Goal: Task Accomplishment & Management: Complete application form

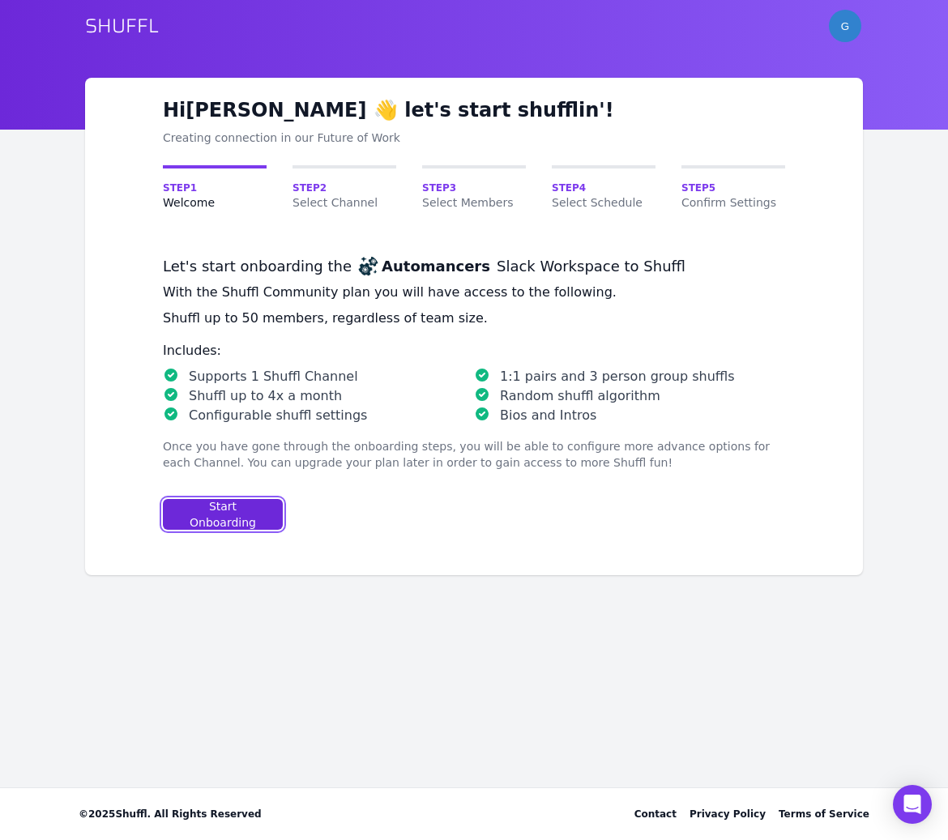
click at [213, 520] on div "Start Onboarding" at bounding box center [223, 514] width 92 height 32
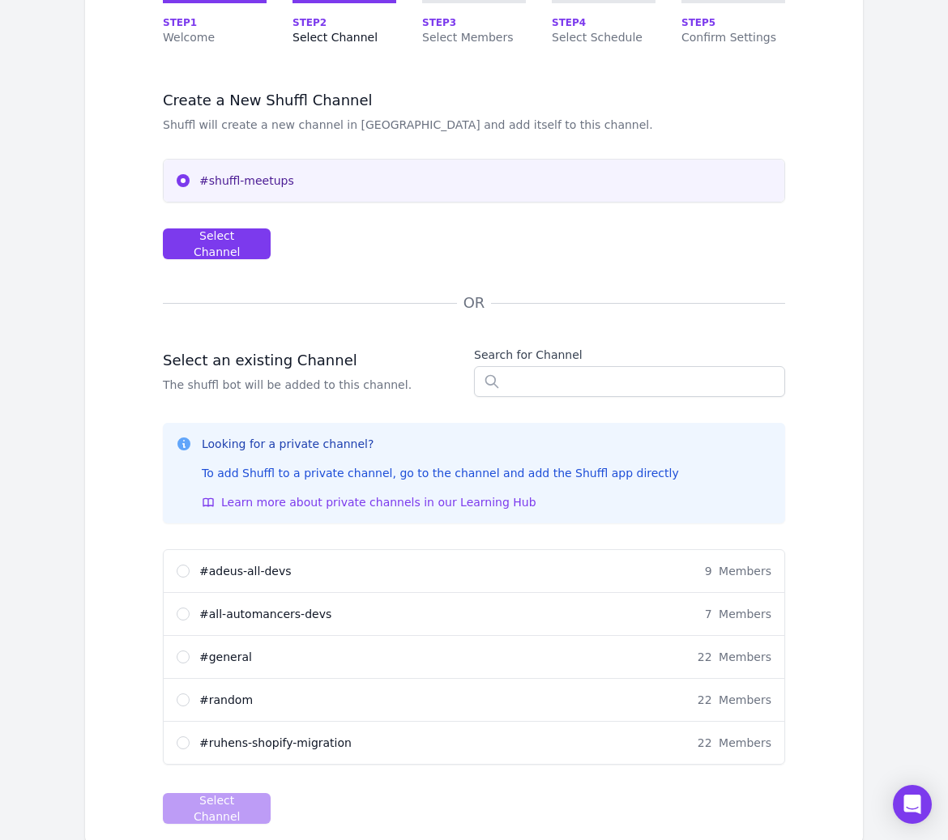
scroll to position [211, 0]
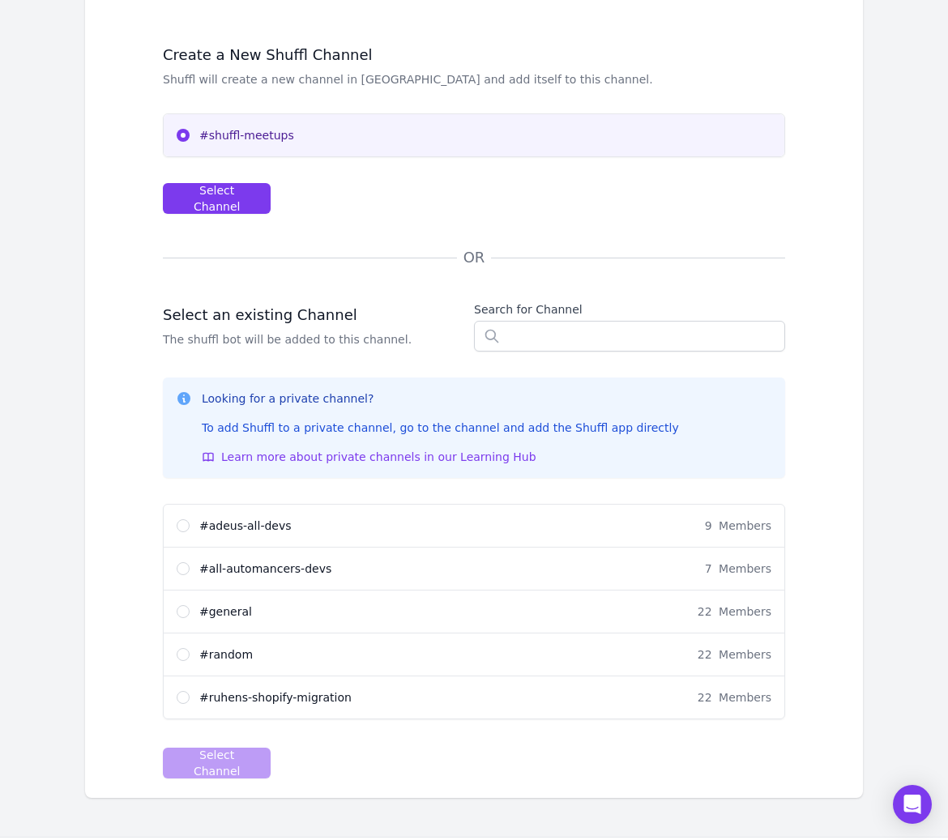
click at [239, 566] on span "# all-automancers-devs" at bounding box center [265, 569] width 132 height 16
click at [190, 566] on input "# all-automancers-devs 7 Members" at bounding box center [183, 568] width 13 height 13
radio input "true"
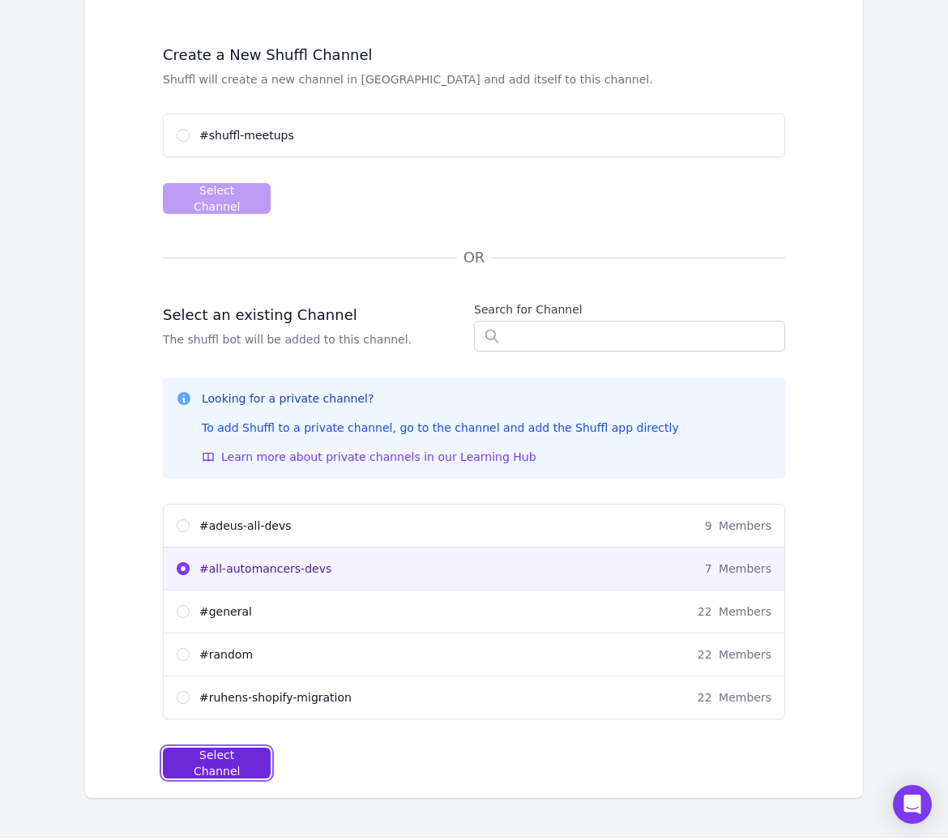
click at [229, 760] on div "Select Channel" at bounding box center [217, 763] width 80 height 32
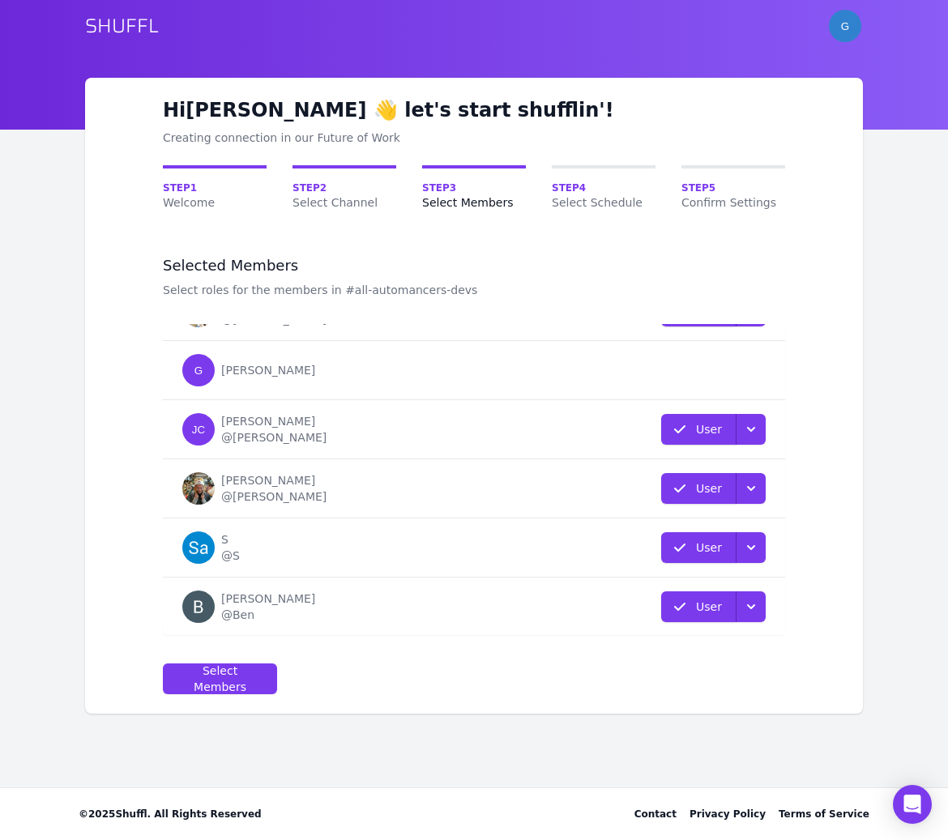
scroll to position [102, 0]
click at [749, 483] on icon "button" at bounding box center [751, 488] width 16 height 16
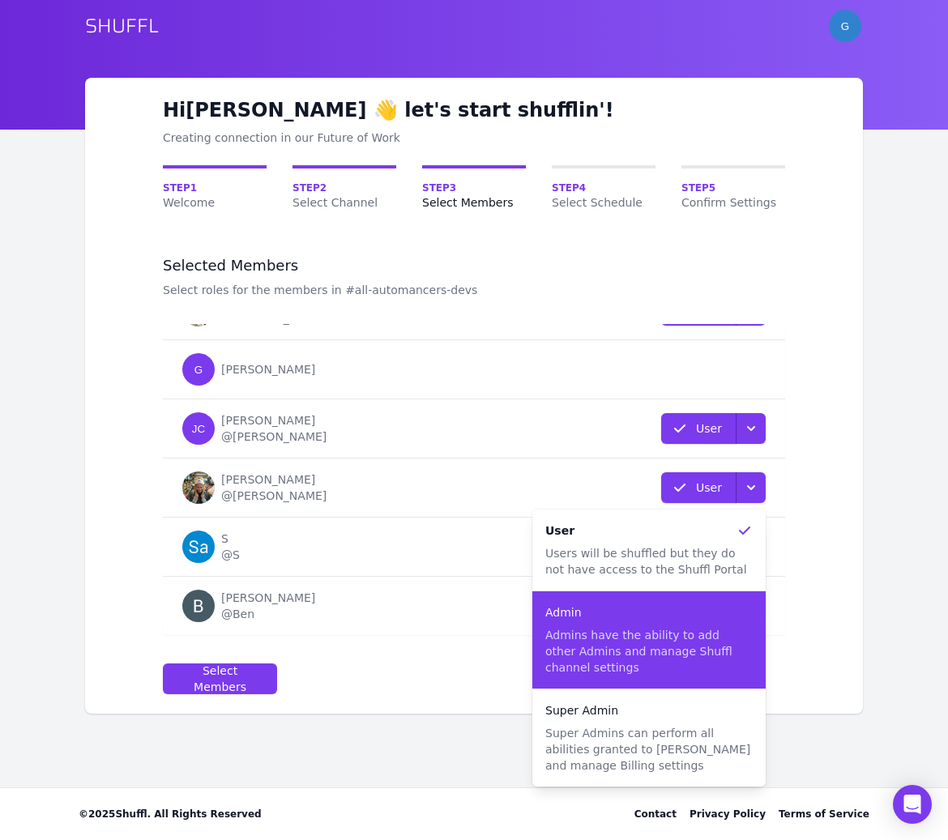
click at [685, 631] on p "Admins have the ability to add other Admins and manage Shuffl channel settings" at bounding box center [648, 651] width 207 height 49
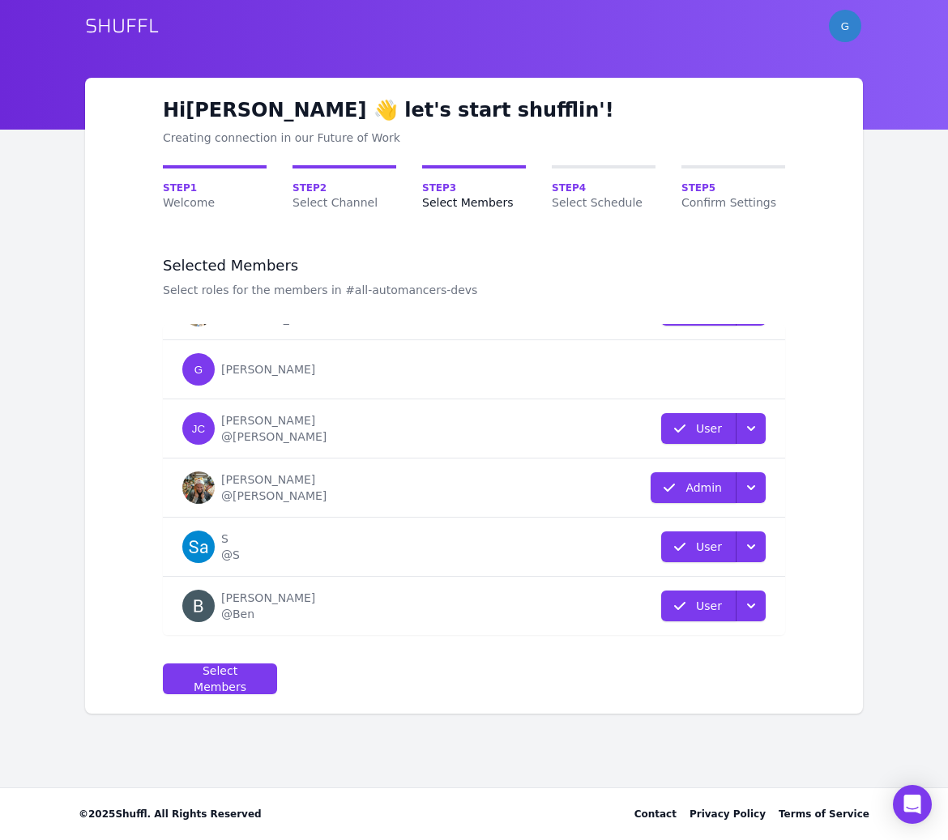
click at [481, 661] on form "Selected Members Select roles for the members in #all-automancers-devs Name Rol…" at bounding box center [474, 475] width 622 height 438
click at [267, 677] on button "Select Members" at bounding box center [220, 679] width 114 height 31
select select "10"
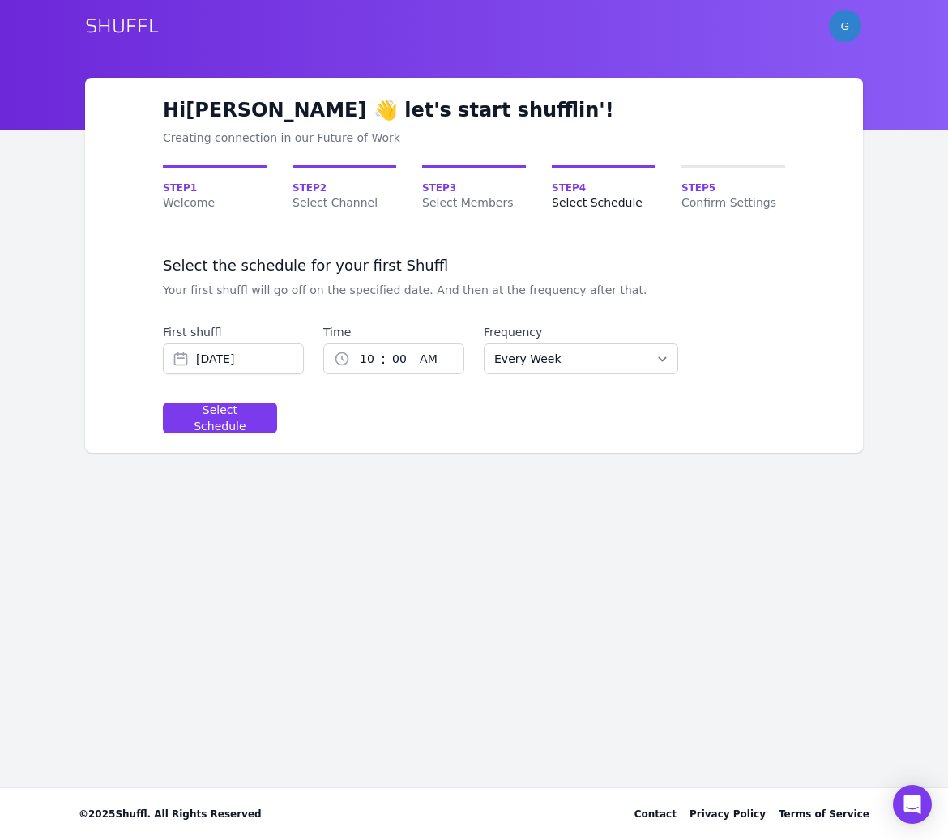
click at [421, 434] on div "Hi [PERSON_NAME] 👋 let's start shufflin'! Creating connection in our Future of …" at bounding box center [474, 265] width 778 height 375
click at [276, 357] on input "[DATE]" at bounding box center [233, 359] width 141 height 31
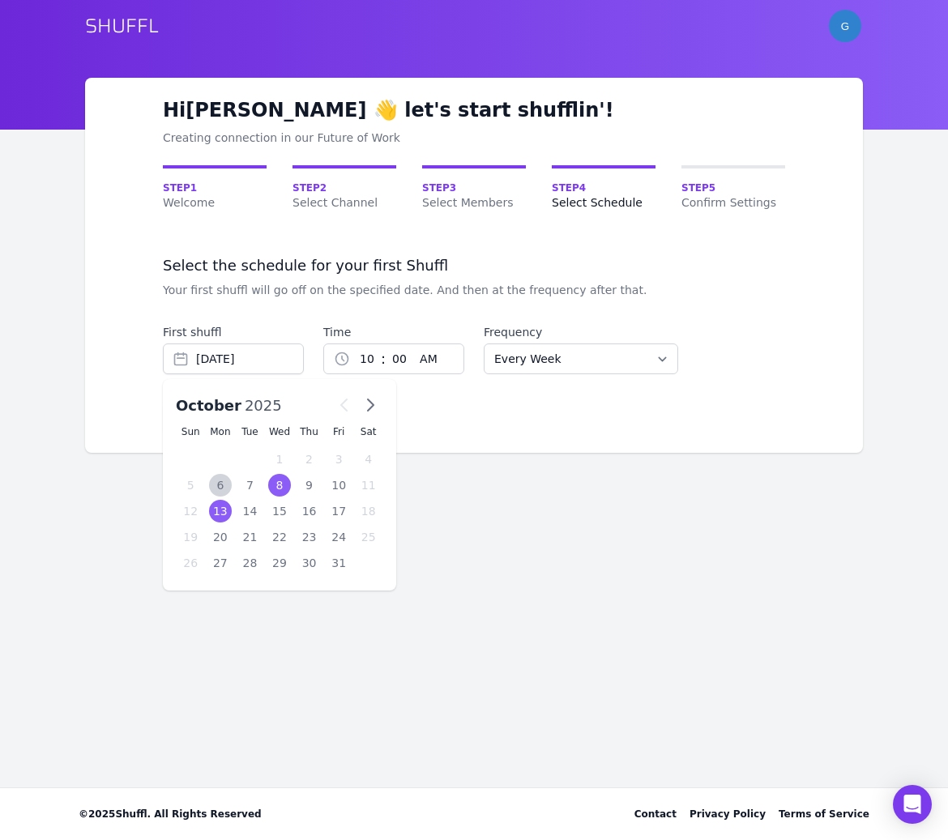
click at [229, 511] on div "13" at bounding box center [221, 511] width 24 height 23
type input "[DATE]"
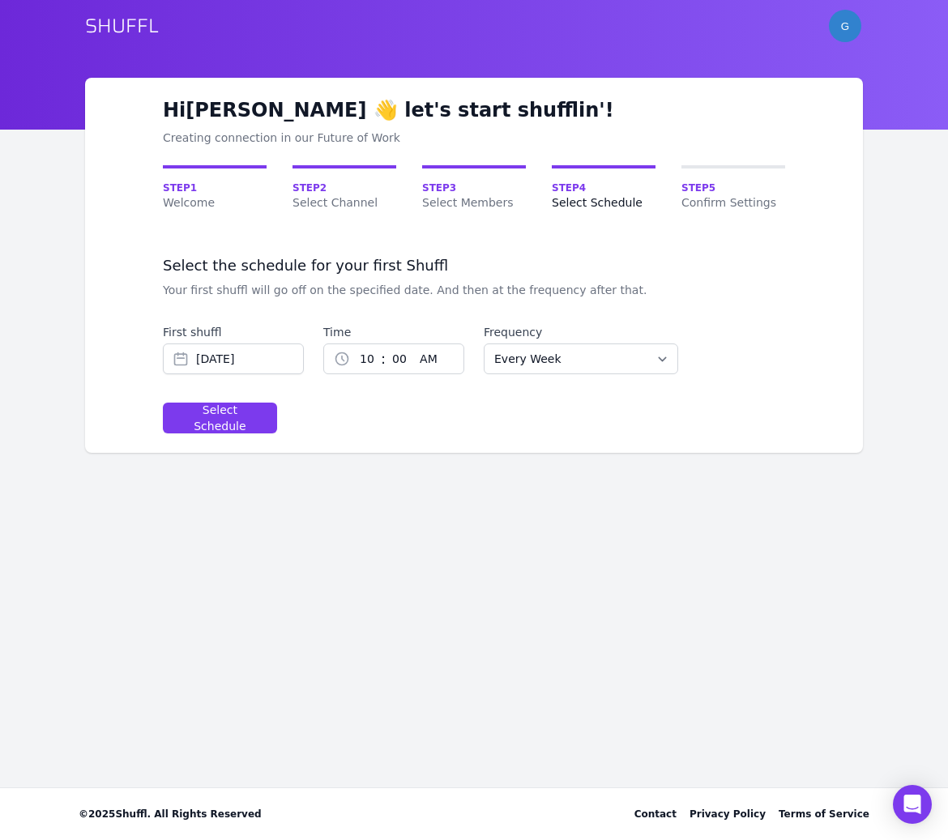
click at [362, 455] on div "Hi [PERSON_NAME] 👋 let's start shufflin'! Creating connection in our Future of …" at bounding box center [474, 285] width 830 height 414
click at [370, 361] on select "1 2 3 4 5 6 7 8 9 10 11 12" at bounding box center [365, 358] width 31 height 29
click at [434, 363] on select "AM PM" at bounding box center [441, 358] width 57 height 29
select select "pm"
click at [413, 344] on select "AM PM" at bounding box center [441, 358] width 57 height 29
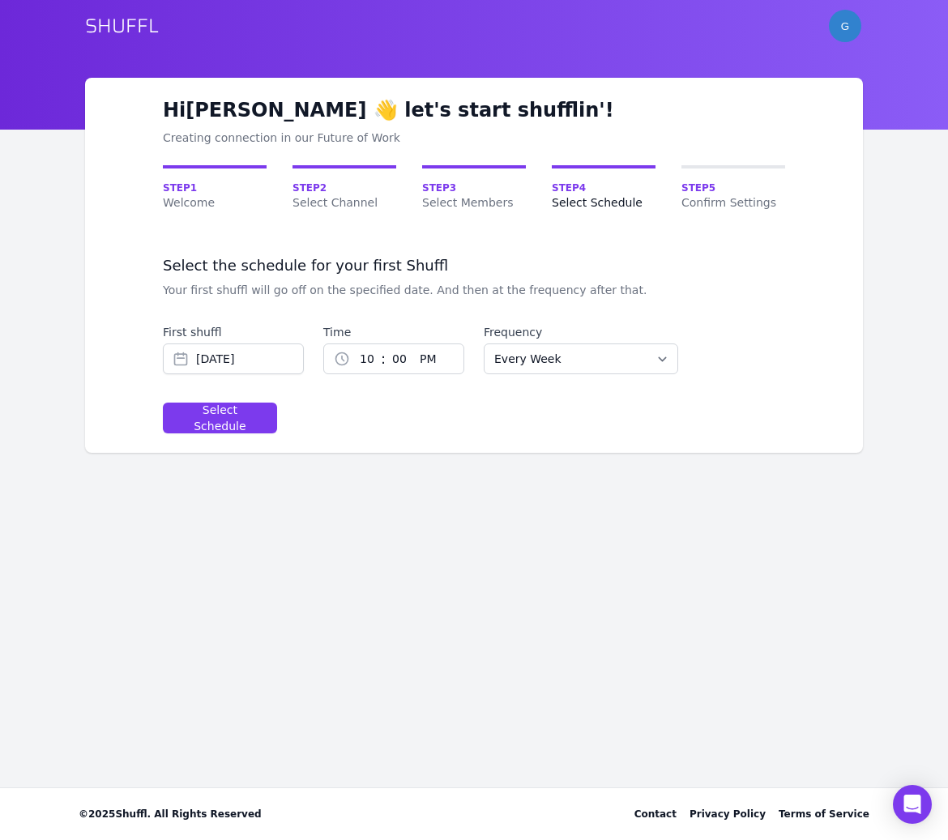
click at [397, 366] on select "00 01 02 03 04 05 06 07 08 09 10 11 12 13 14 15 16 17 18 19 20 21 22 23 24 25 2…" at bounding box center [400, 358] width 28 height 29
select select "5"
click at [386, 344] on select "00 01 02 03 04 05 06 07 08 09 10 11 12 13 14 15 16 17 18 19 20 21 22 23 24 25 2…" at bounding box center [400, 358] width 28 height 29
click at [386, 360] on select "00 01 02 03 04 05 06 07 08 09 10 11 12 13 14 15 16 17 18 19 20 21 22 23 24 25 2…" at bounding box center [400, 358] width 28 height 29
click at [370, 361] on select "1 2 3 4 5 6 7 8 9 10 11 12" at bounding box center [365, 358] width 31 height 29
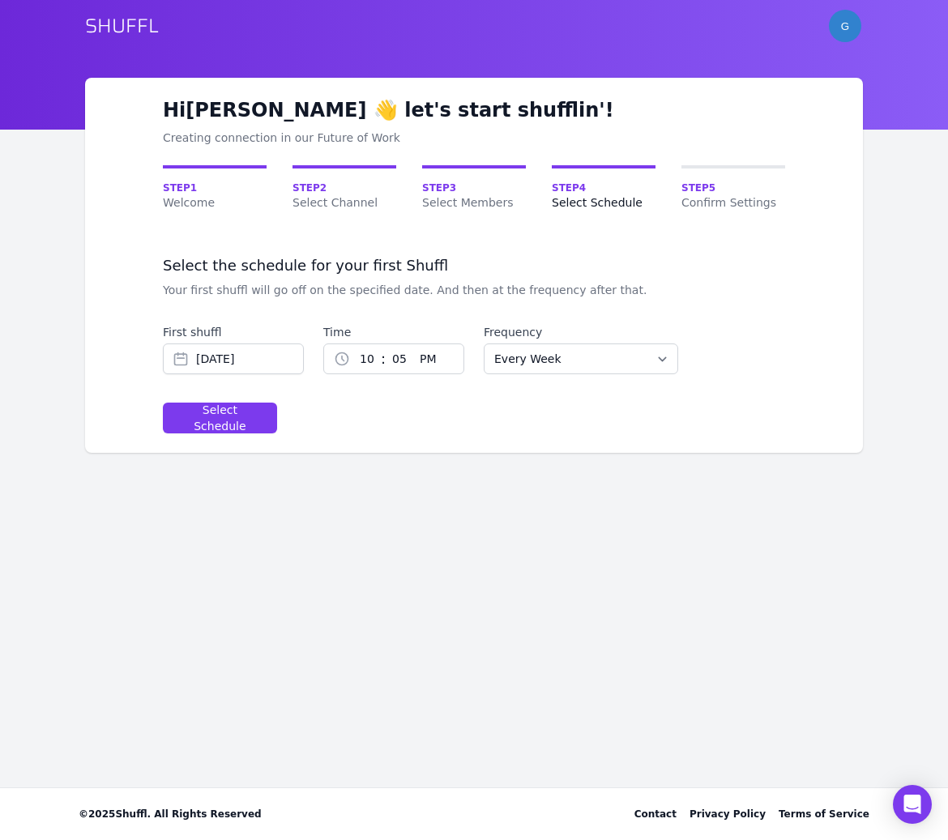
select select "5"
click at [350, 344] on select "1 2 3 4 5 6 7 8 9 10 11 12" at bounding box center [365, 358] width 31 height 29
click at [396, 363] on select "00 01 02 03 04 05 06 07 08 09 10 11 12 13 14 15 16 17 18 19 20 21 22 23 24 25 2…" at bounding box center [400, 358] width 28 height 29
select select "0"
click at [386, 344] on select "00 01 02 03 04 05 06 07 08 09 10 11 12 13 14 15 16 17 18 19 20 21 22 23 24 25 2…" at bounding box center [400, 358] width 28 height 29
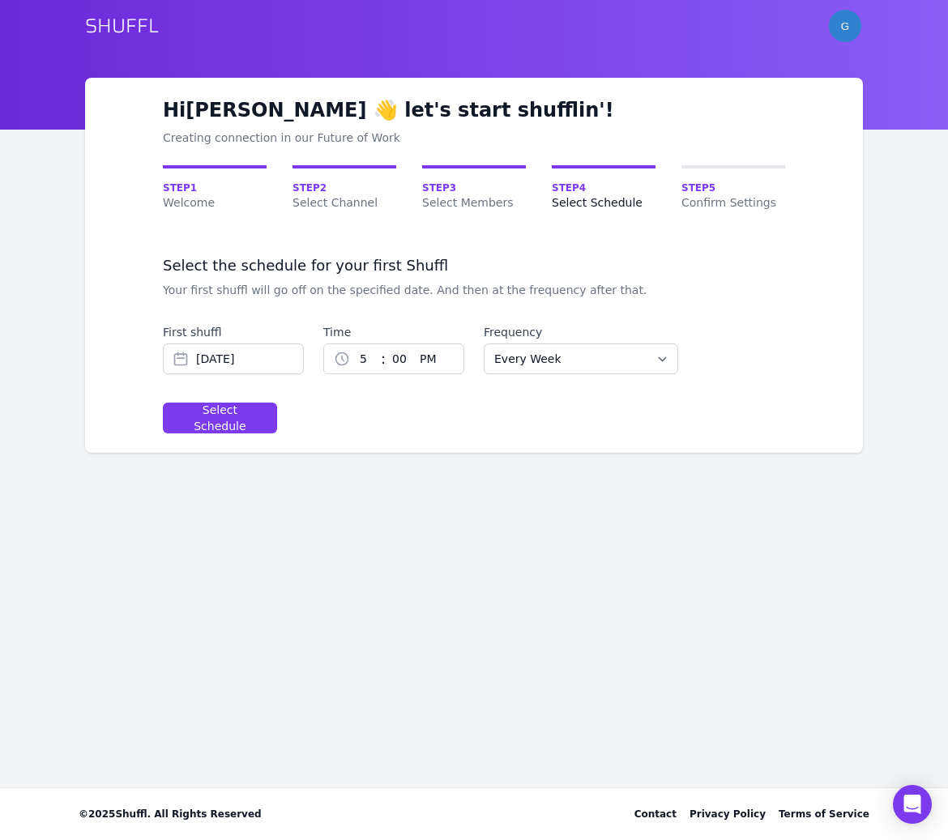
click at [385, 436] on div "Hi [PERSON_NAME] 👋 let's start shufflin'! Creating connection in our Future of …" at bounding box center [474, 265] width 778 height 375
click at [529, 364] on select "Every Week Every Two Weeks Every Three Weeks Every Four Weeks Start Of Every Mo…" at bounding box center [581, 359] width 195 height 31
click at [327, 421] on form "Select the schedule for your first Shuffl Your first shuffl will go off on the …" at bounding box center [474, 344] width 622 height 177
click at [242, 421] on div "Select Schedule" at bounding box center [220, 418] width 87 height 32
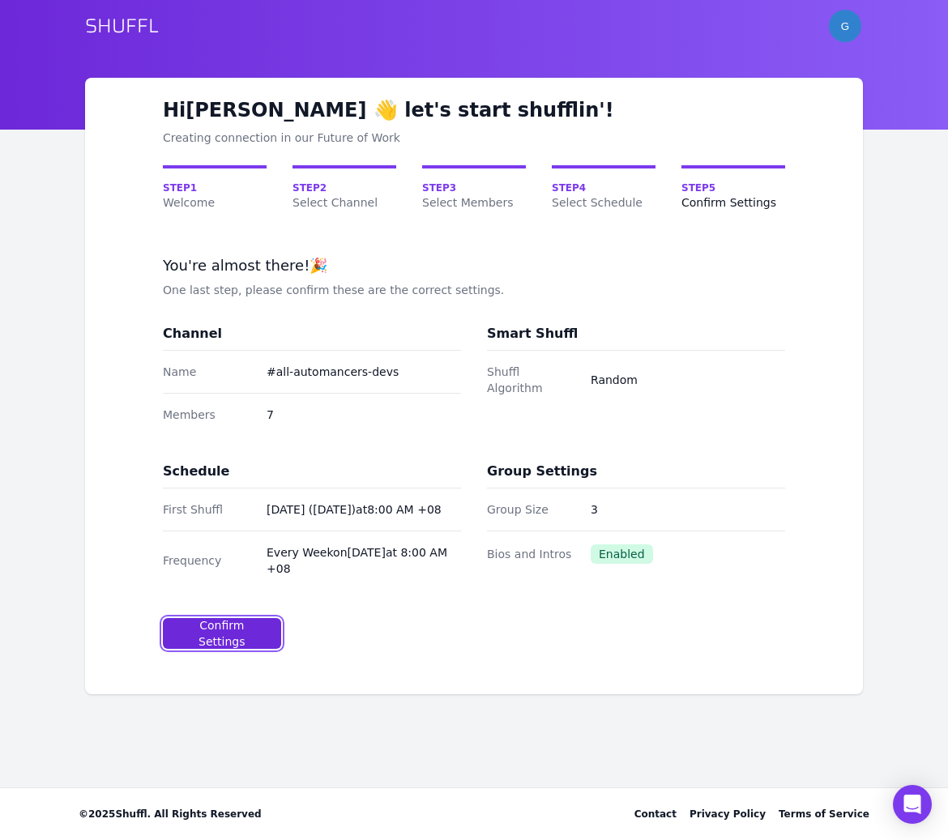
click at [240, 634] on div "Confirm Settings" at bounding box center [222, 634] width 91 height 32
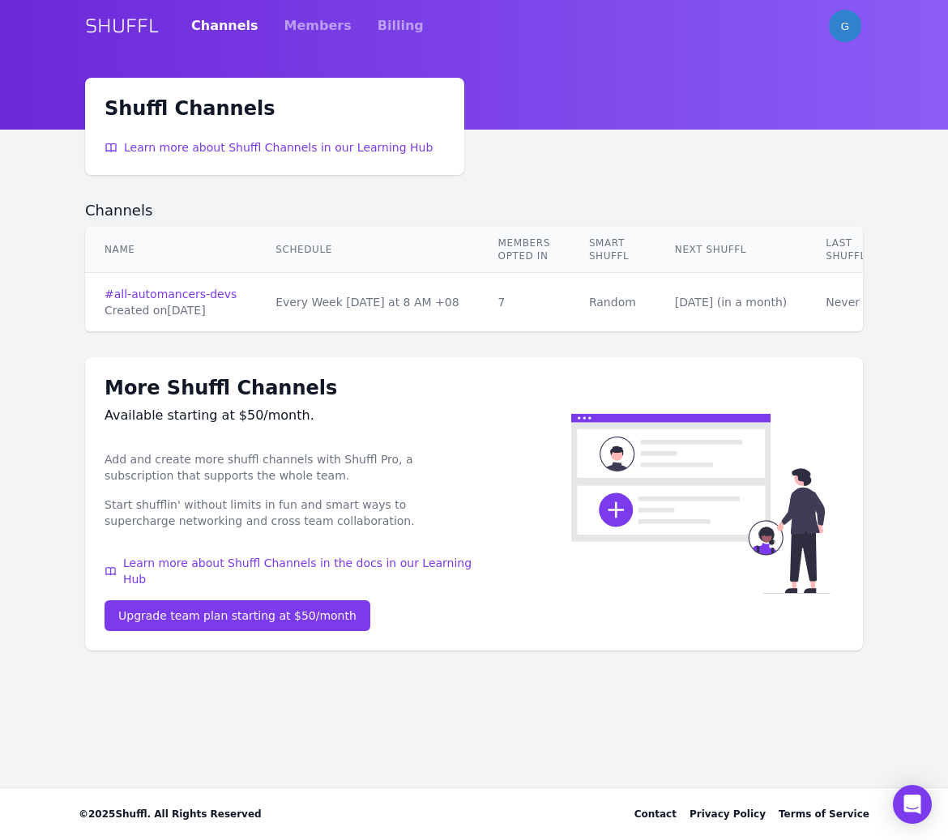
click at [416, 424] on div "Available starting at $50/month." at bounding box center [290, 415] width 370 height 19
click at [221, 295] on link "# all-automancers-devs" at bounding box center [171, 294] width 132 height 16
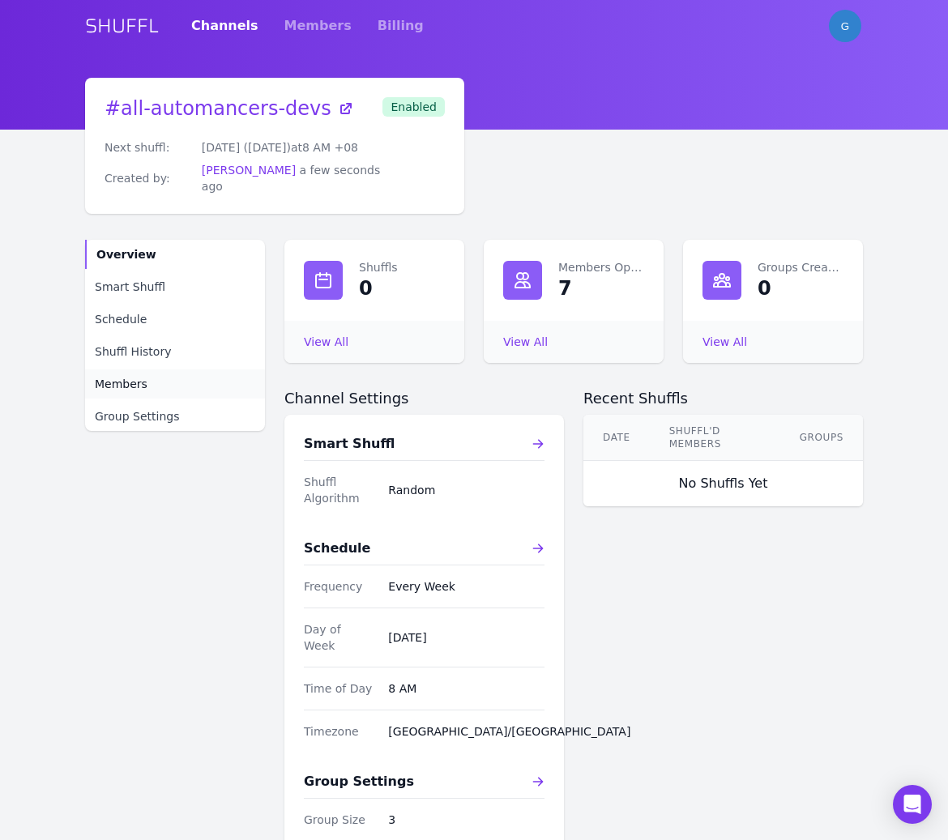
click at [196, 377] on link "Members" at bounding box center [175, 384] width 180 height 29
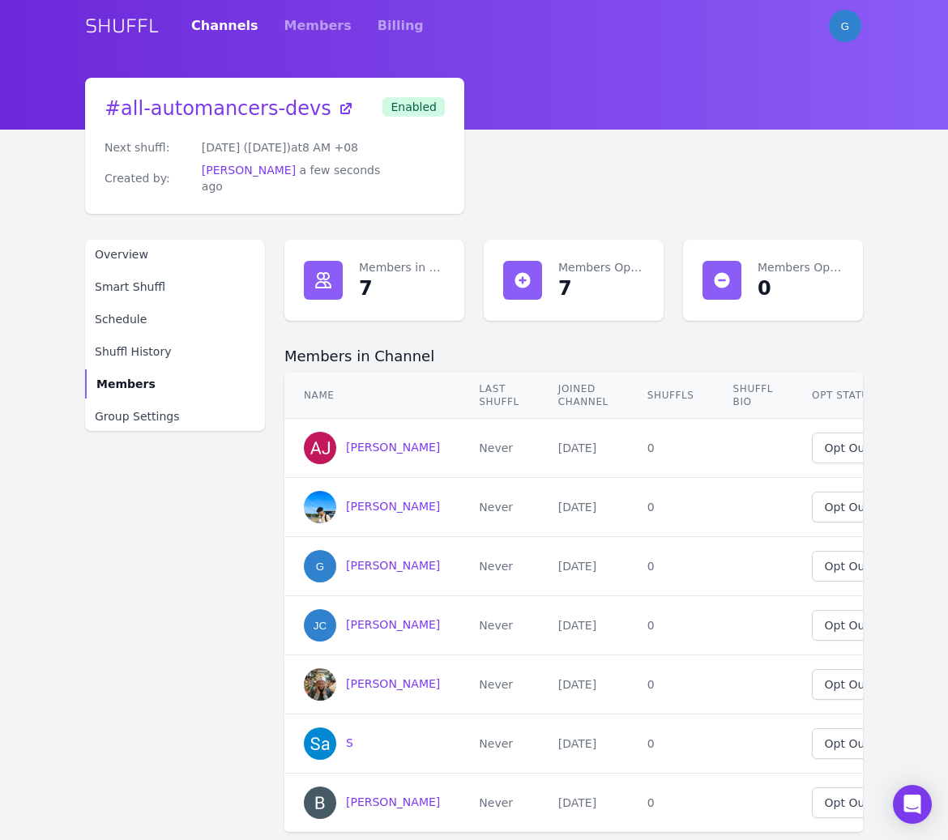
click at [627, 165] on div "# all-automancers-devs Next shuffl: [DATE] ([DATE]) at 8 AM +08 Created by: [PE…" at bounding box center [474, 455] width 778 height 755
click at [837, 32] on span "G" at bounding box center [845, 26] width 32 height 32
click at [845, 28] on span "G" at bounding box center [845, 26] width 8 height 12
click at [392, 678] on span "[PERSON_NAME]" at bounding box center [393, 684] width 94 height 13
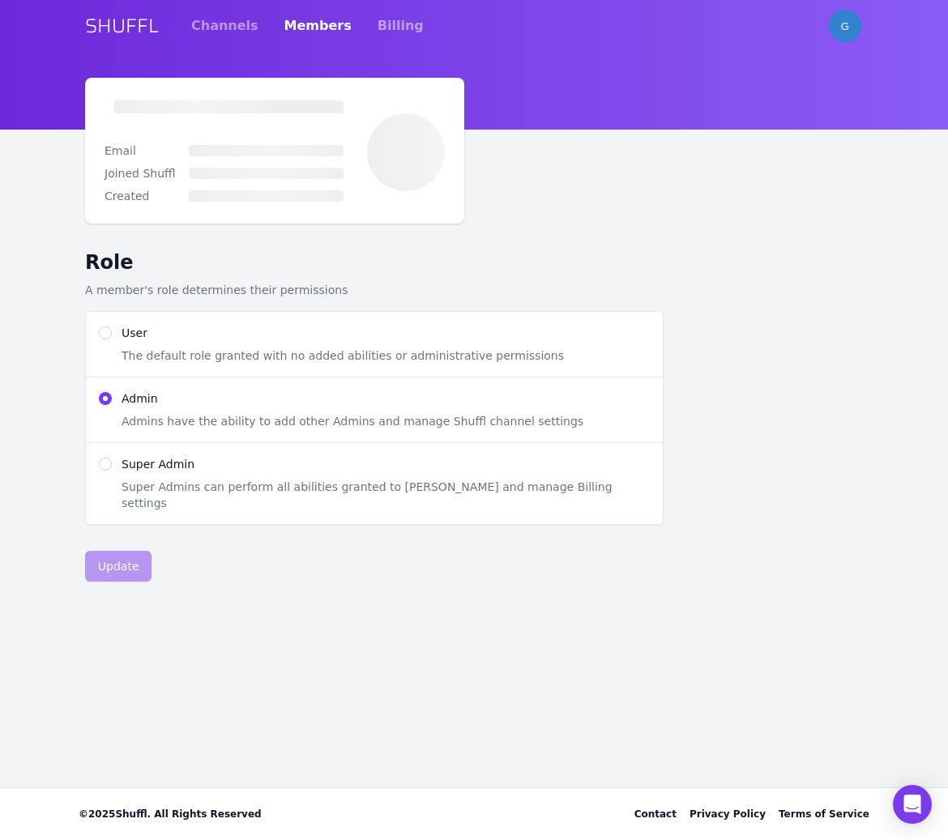
radio input "true"
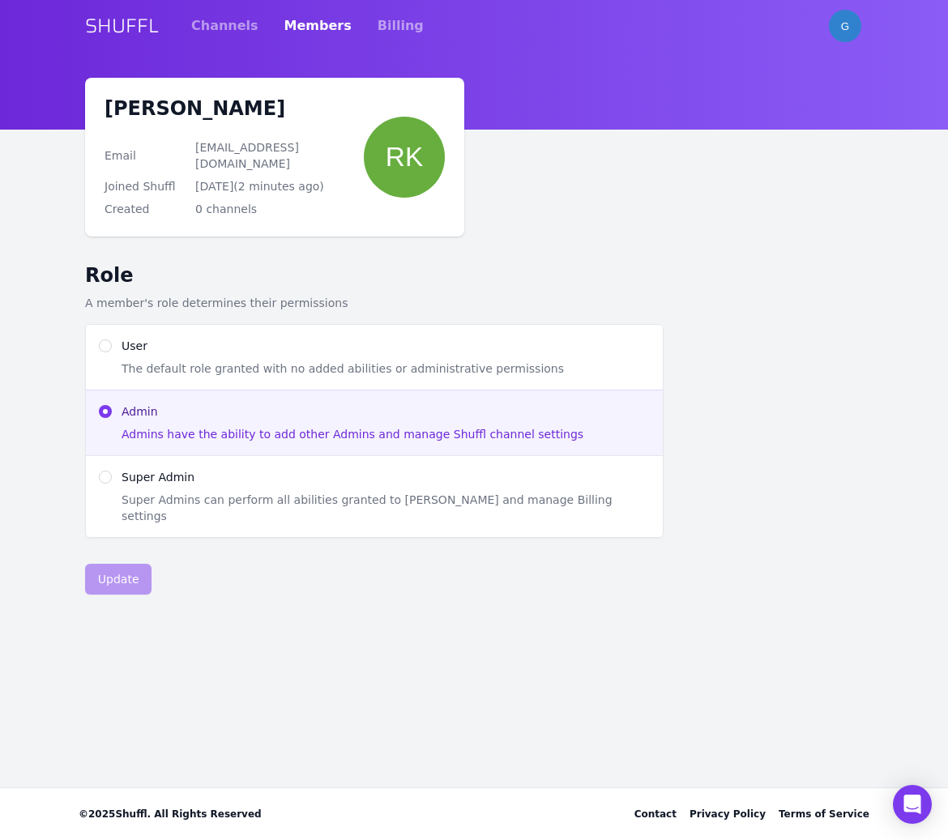
click at [276, 143] on span "[EMAIL_ADDRESS][DOMAIN_NAME]" at bounding box center [247, 155] width 104 height 29
click at [47, 135] on main "[PERSON_NAME] Email [EMAIL_ADDRESS][DOMAIN_NAME] Joined Shuffl [DATE] ( 2 minut…" at bounding box center [474, 433] width 948 height 710
